Goal: Task Accomplishment & Management: Use online tool/utility

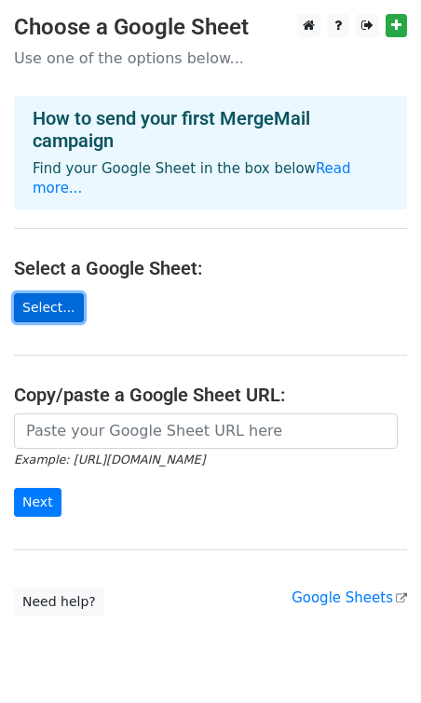
click at [47, 293] on link "Select..." at bounding box center [49, 307] width 70 height 29
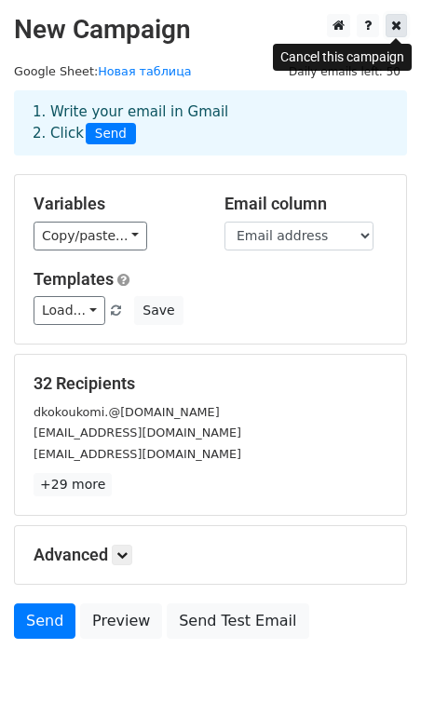
click at [394, 23] on icon at bounding box center [396, 25] width 10 height 13
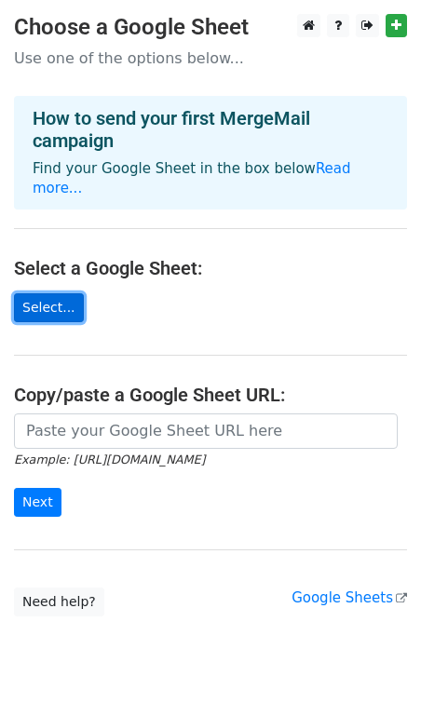
click at [53, 293] on link "Select..." at bounding box center [49, 307] width 70 height 29
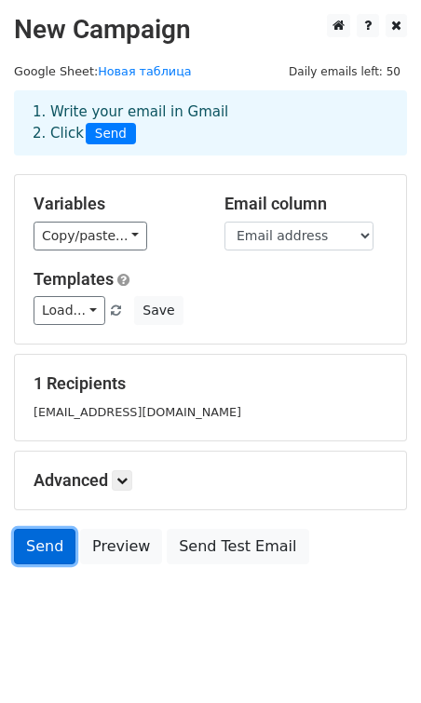
click at [47, 549] on link "Send" at bounding box center [44, 546] width 61 height 35
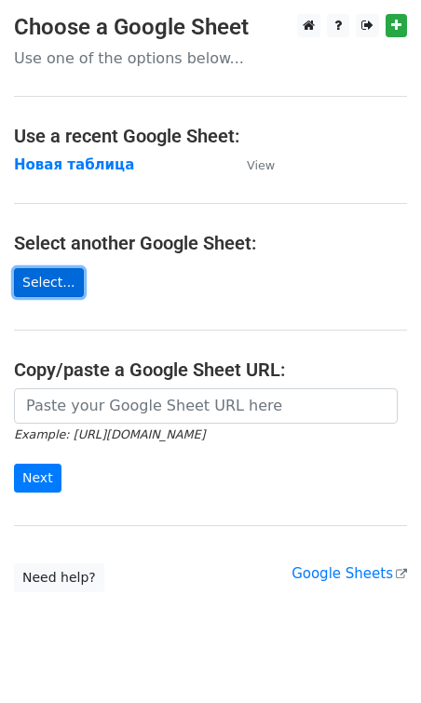
click at [53, 279] on link "Select..." at bounding box center [49, 282] width 70 height 29
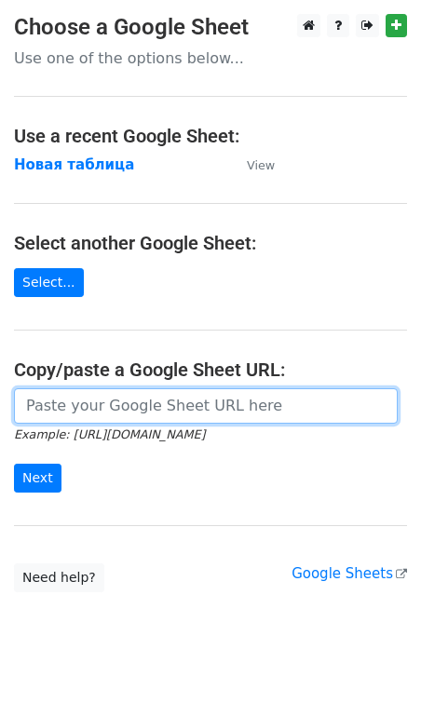
click at [68, 410] on input "url" at bounding box center [205, 405] width 383 height 35
paste input "https://docs.google.com/spreadsheets/d/1SfqkA4gpeFFBH3sDlPUeZwDTaPgkM7CfS8JYxh6…"
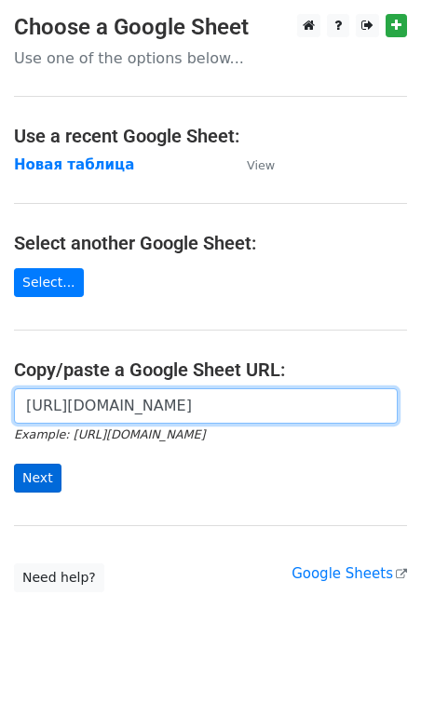
type input "https://docs.google.com/spreadsheets/d/1SfqkA4gpeFFBH3sDlPUeZwDTaPgkM7CfS8JYxh6…"
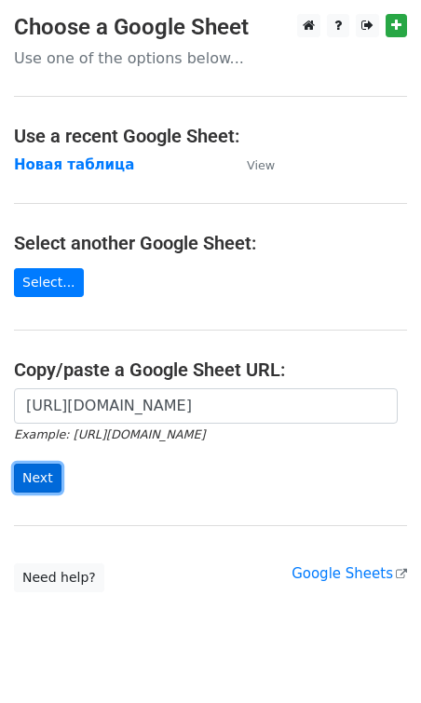
click at [31, 483] on input "Next" at bounding box center [37, 477] width 47 height 29
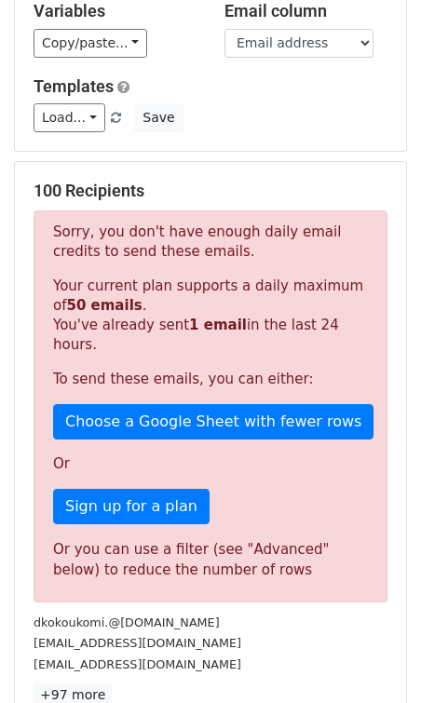
scroll to position [196, 0]
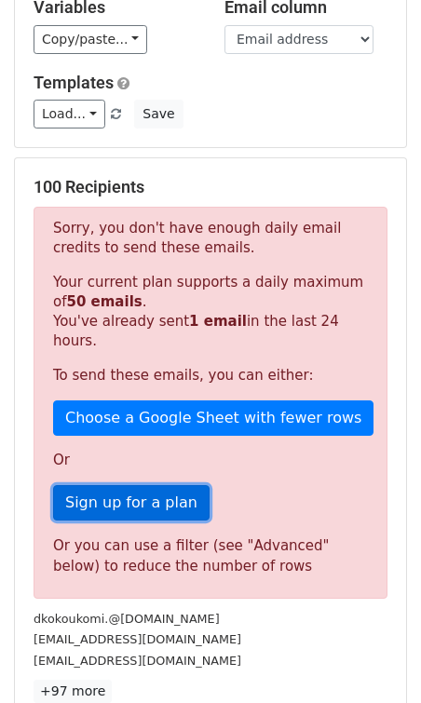
click at [105, 489] on link "Sign up for a plan" at bounding box center [131, 502] width 156 height 35
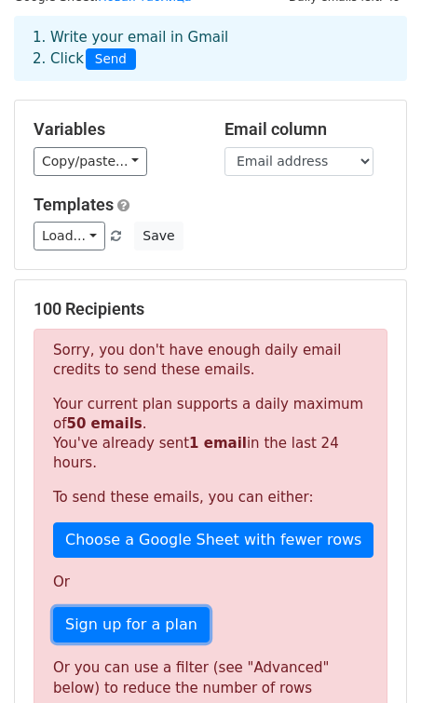
scroll to position [0, 0]
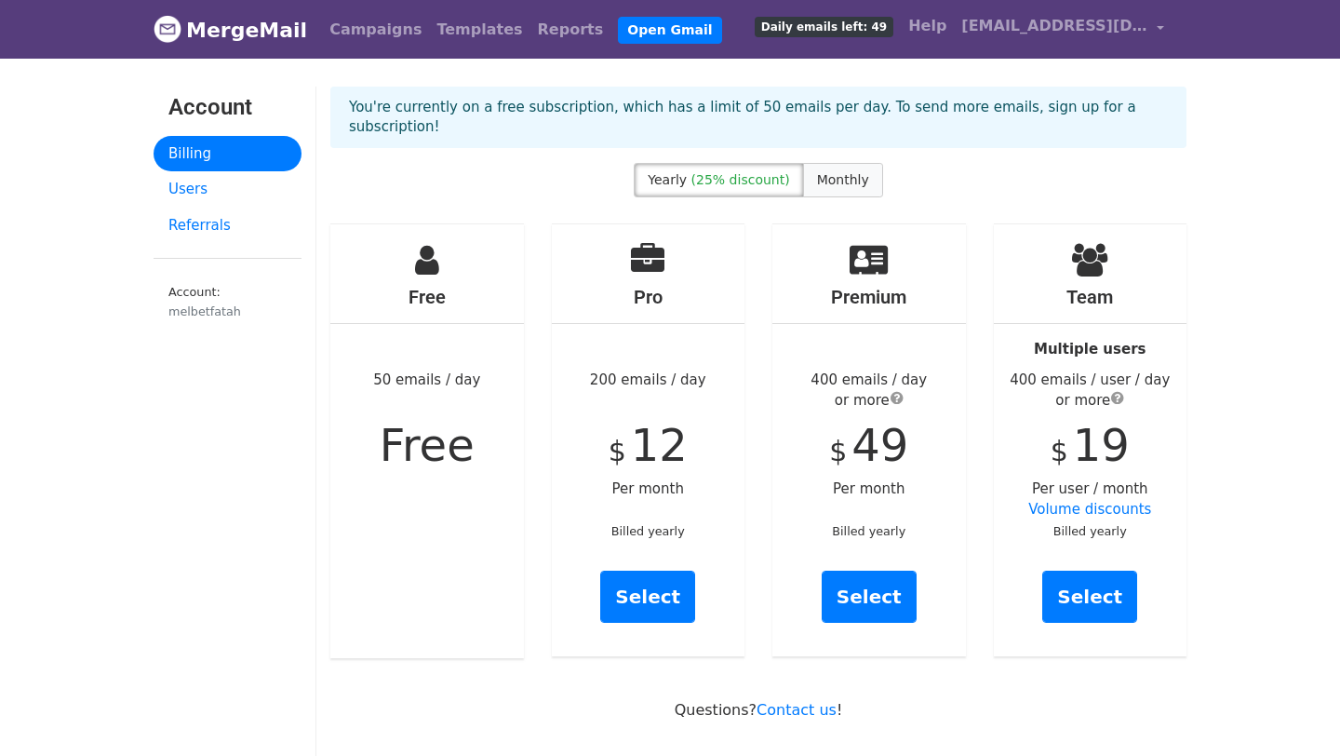
click at [844, 172] on span "Monthly" at bounding box center [843, 179] width 52 height 15
click at [755, 172] on span "(25% discount)" at bounding box center [741, 179] width 99 height 15
click at [657, 571] on link "Select" at bounding box center [647, 597] width 95 height 52
click at [831, 172] on span "Monthly" at bounding box center [843, 179] width 52 height 15
click at [657, 571] on link "Select" at bounding box center [647, 597] width 95 height 52
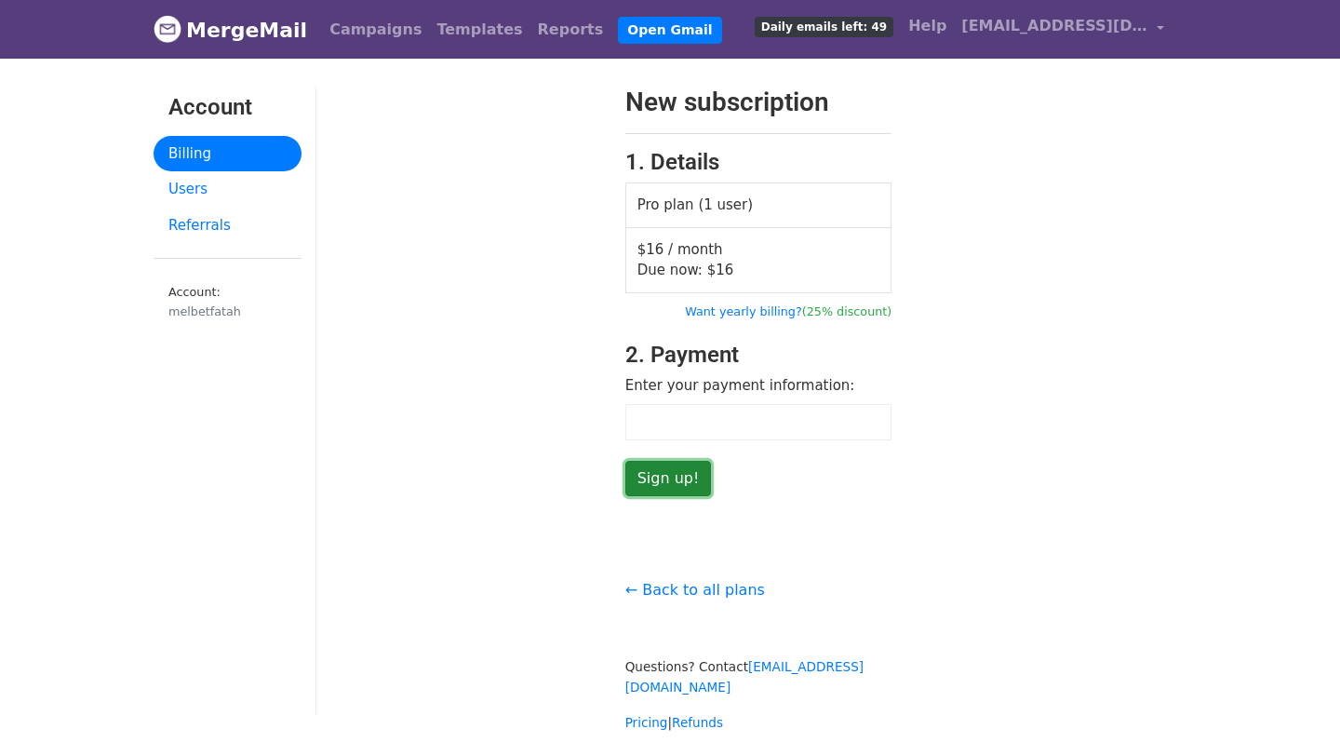
click at [663, 484] on input "Sign up!" at bounding box center [668, 478] width 87 height 35
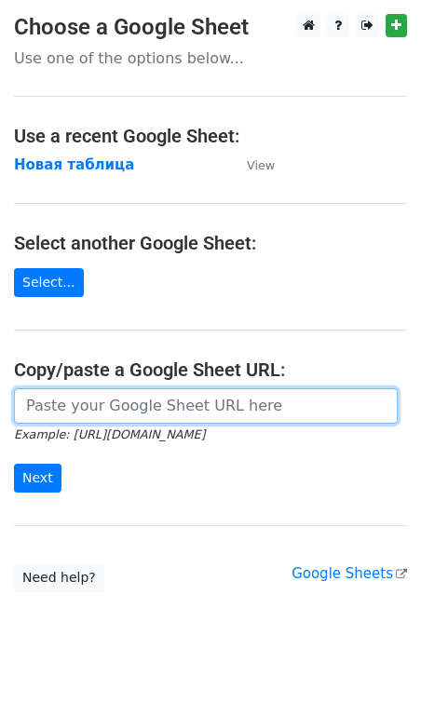
click at [77, 413] on input "url" at bounding box center [205, 405] width 383 height 35
paste input "[CREDIT_CARD_NUMBER]"
type input "[CREDIT_CARD_NUMBER]"
paste input "[URL][DOMAIN_NAME]"
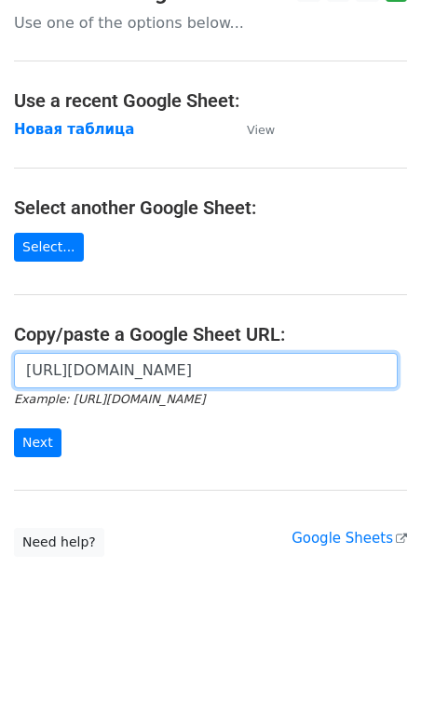
scroll to position [38, 0]
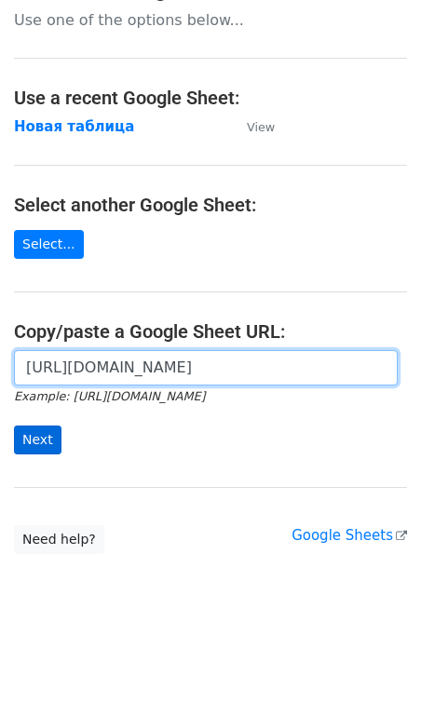
type input "[URL][DOMAIN_NAME]"
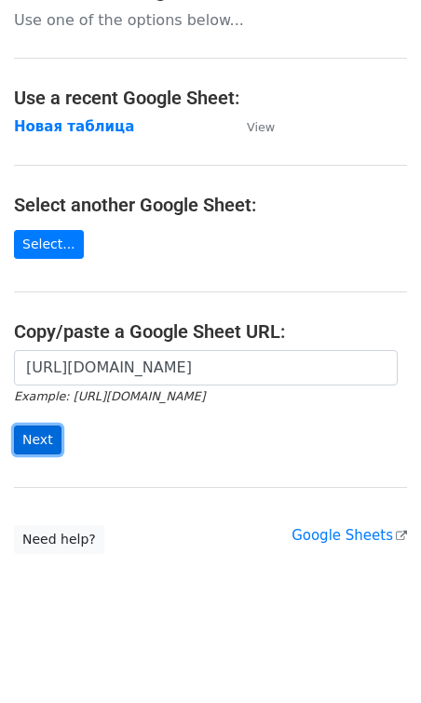
click at [41, 434] on input "Next" at bounding box center [37, 439] width 47 height 29
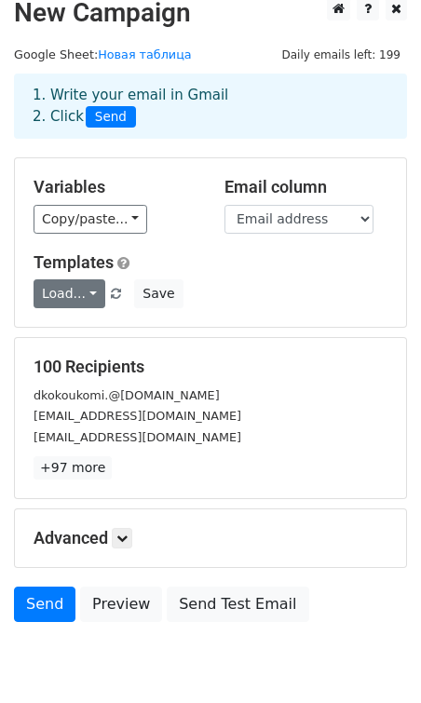
scroll to position [11, 0]
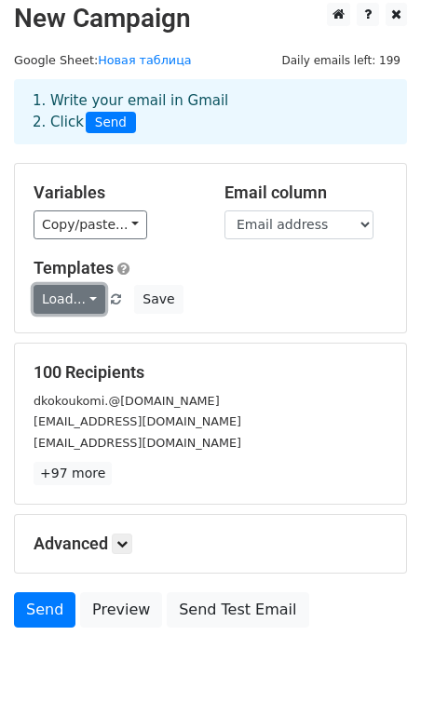
click at [75, 302] on link "Load..." at bounding box center [70, 299] width 72 height 29
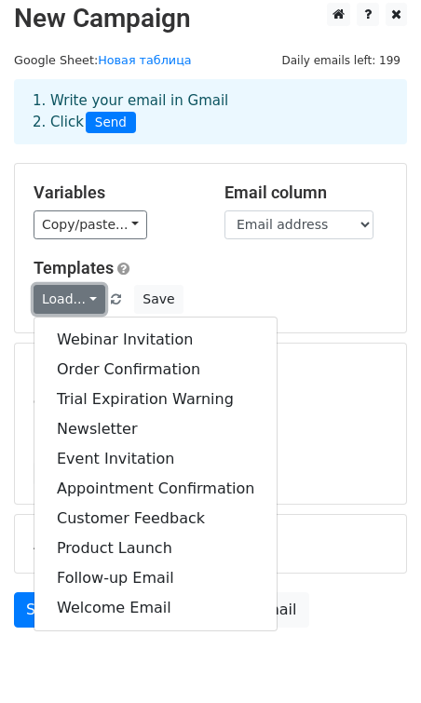
click at [75, 302] on link "Load..." at bounding box center [70, 299] width 72 height 29
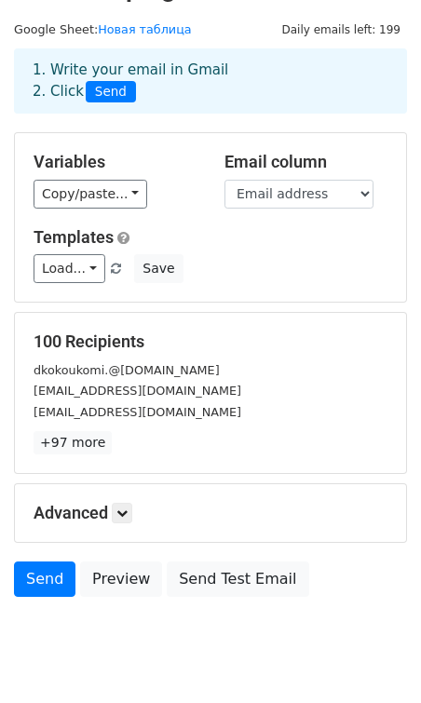
scroll to position [34, 0]
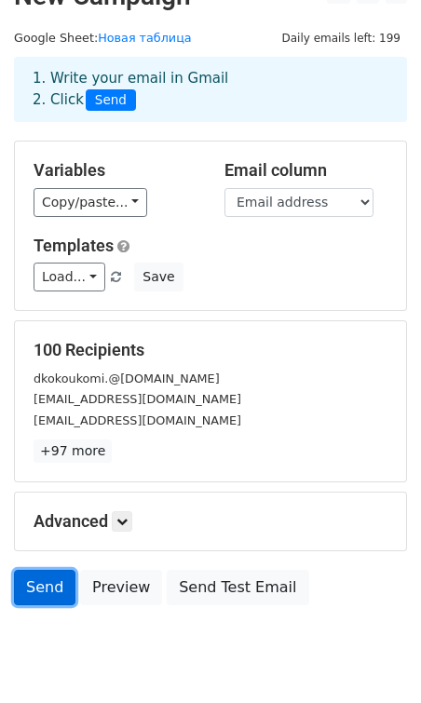
click at [41, 585] on link "Send" at bounding box center [44, 587] width 61 height 35
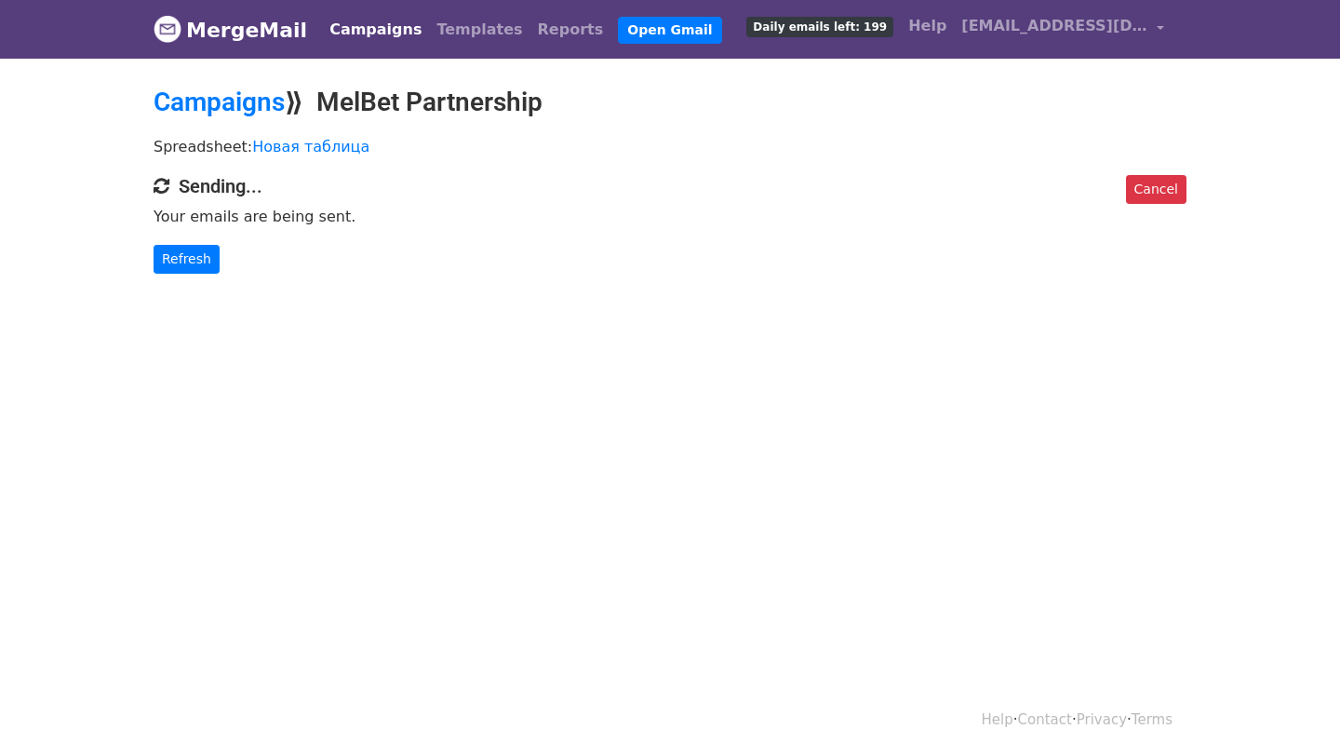
click at [577, 222] on p "Your emails are being sent." at bounding box center [670, 217] width 1033 height 20
click at [191, 253] on link "Refresh" at bounding box center [187, 259] width 66 height 29
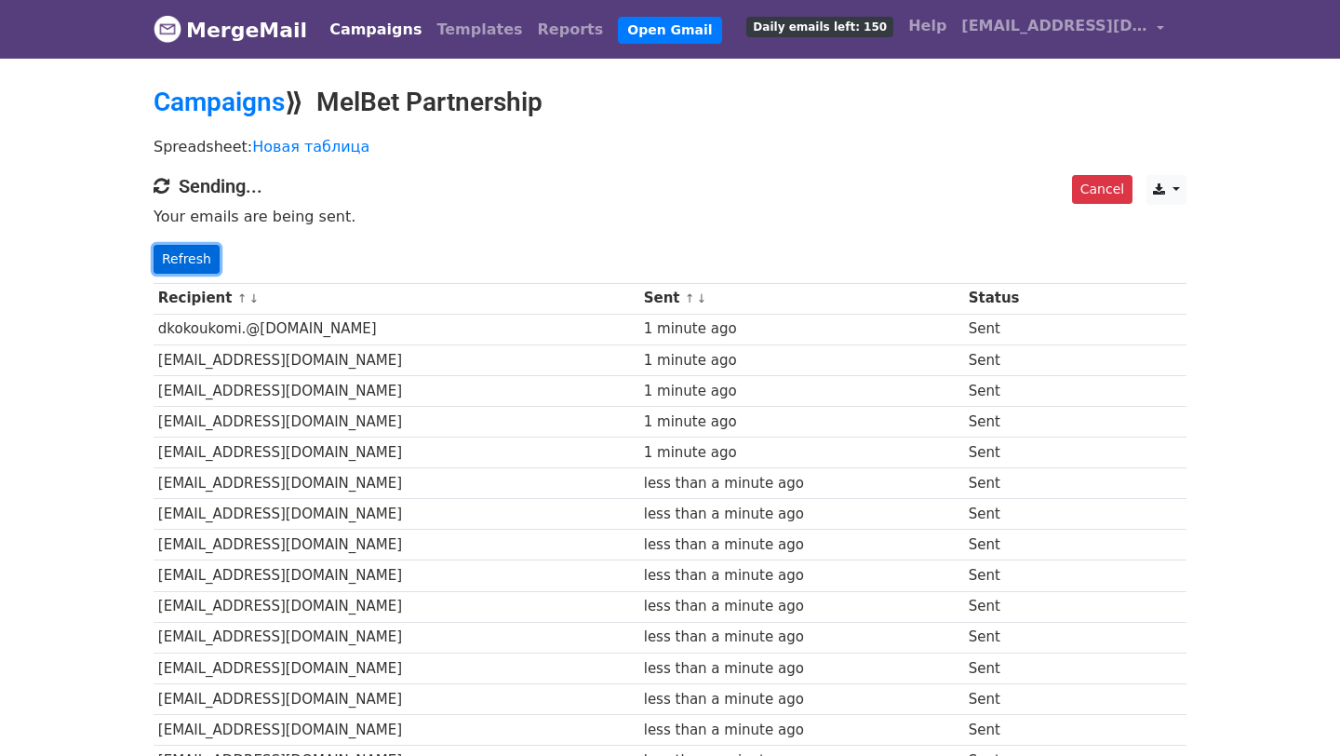
click at [193, 258] on link "Refresh" at bounding box center [187, 259] width 66 height 29
